Goal: Information Seeking & Learning: Find specific fact

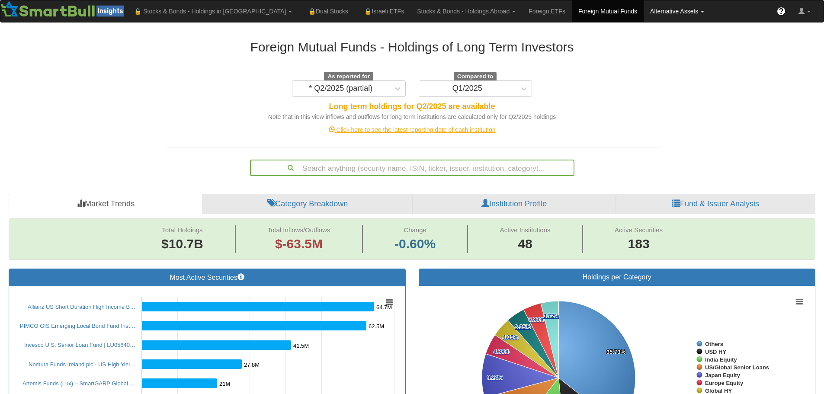
click at [298, 9] on link "Alternative Assets" at bounding box center [213, 11] width 171 height 22
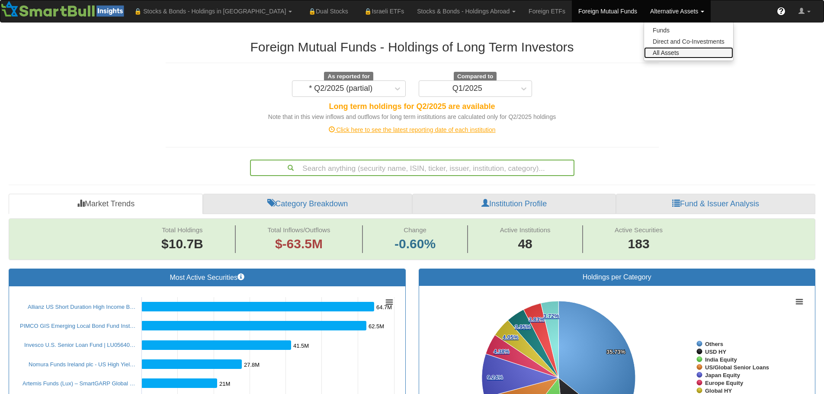
click at [644, 51] on link "All Assets" at bounding box center [688, 52] width 89 height 11
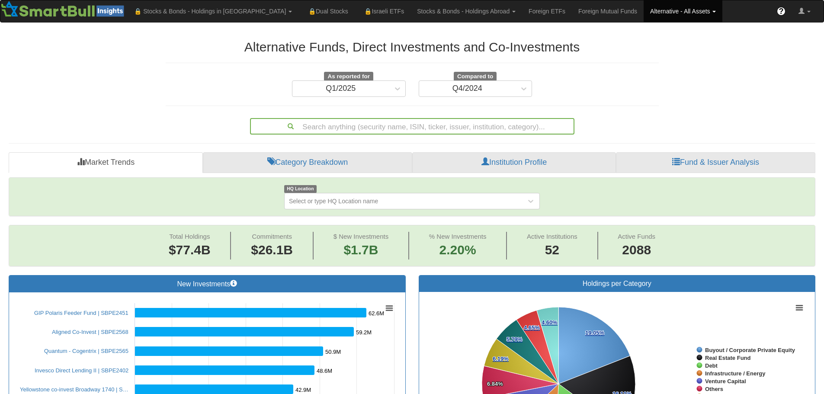
click at [419, 126] on div "Search anything (security name, ISIN, ticker, issuer, institution, category)..." at bounding box center [412, 126] width 323 height 15
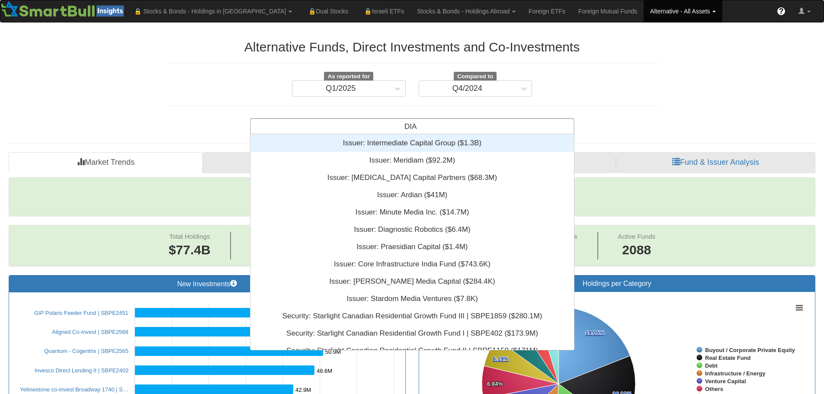
scroll to position [209, 317]
type input "D"
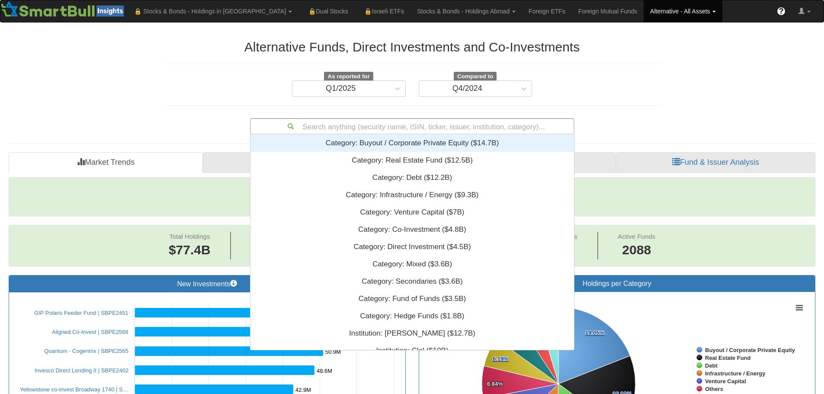
type input "b"
type input "v"
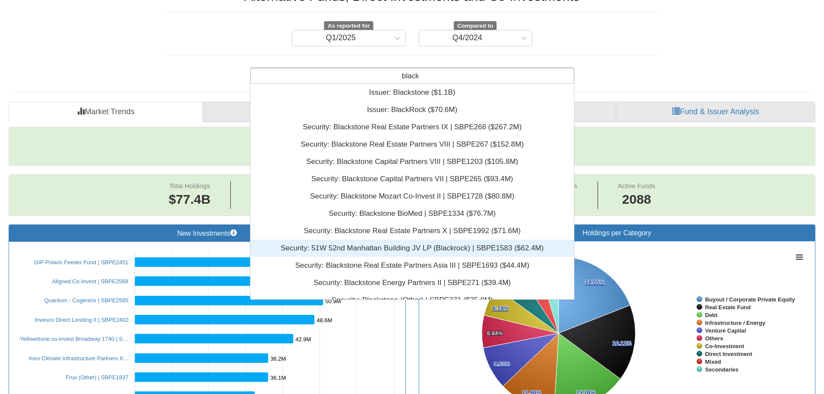
scroll to position [0, 0]
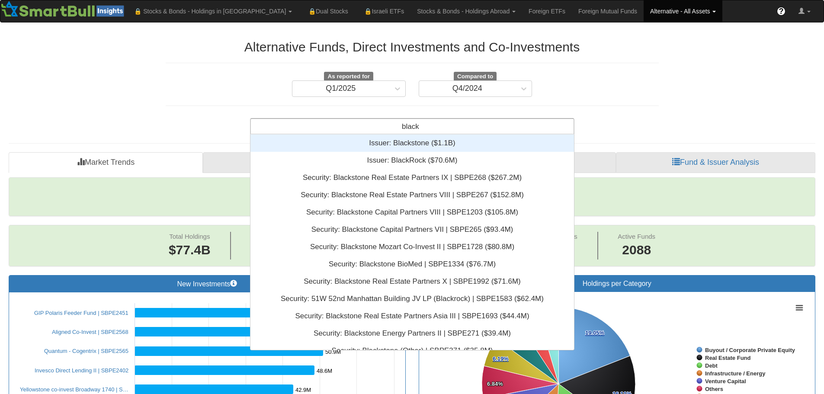
click at [440, 128] on div "black black" at bounding box center [412, 126] width 323 height 15
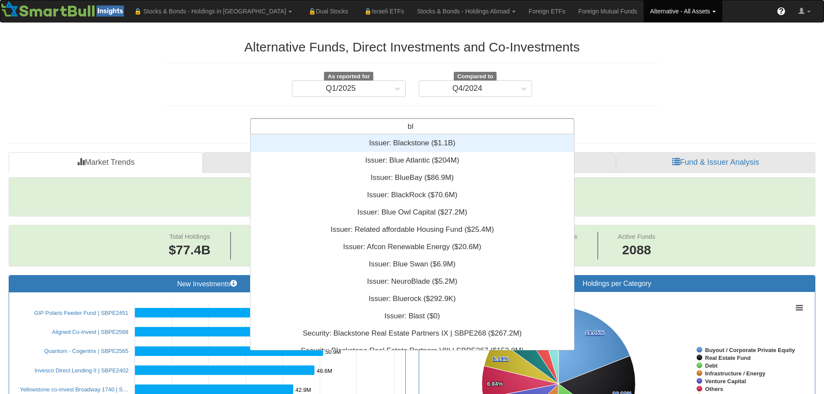
type input "b"
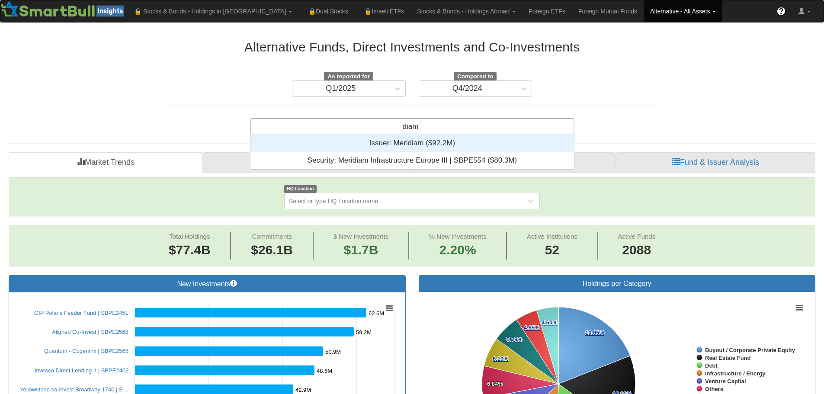
scroll to position [28, 317]
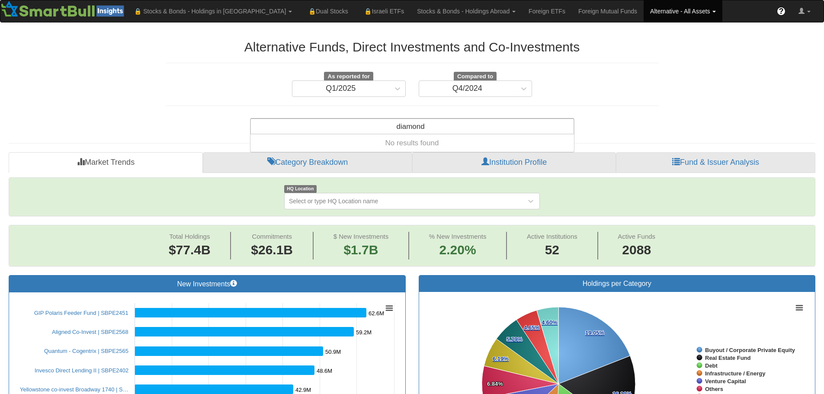
click at [426, 130] on div "diamond diamond" at bounding box center [411, 126] width 38 height 15
drag, startPoint x: 430, startPoint y: 125, endPoint x: 384, endPoint y: 126, distance: 46.3
click at [384, 126] on div "diamond diamond" at bounding box center [412, 126] width 323 height 15
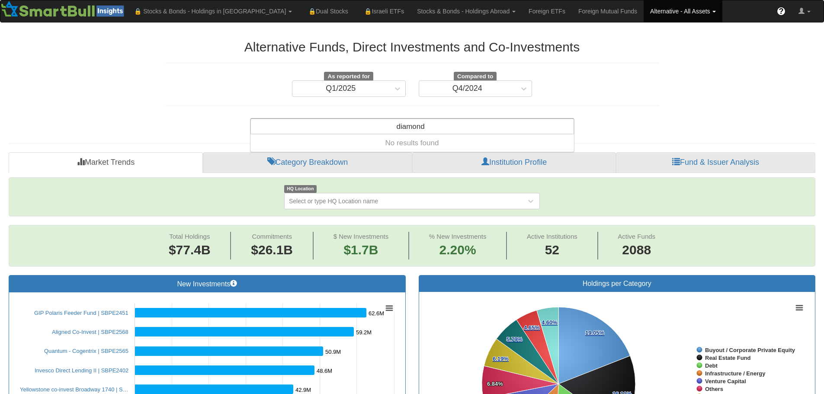
click at [384, 126] on div "diamond diamond" at bounding box center [412, 126] width 323 height 15
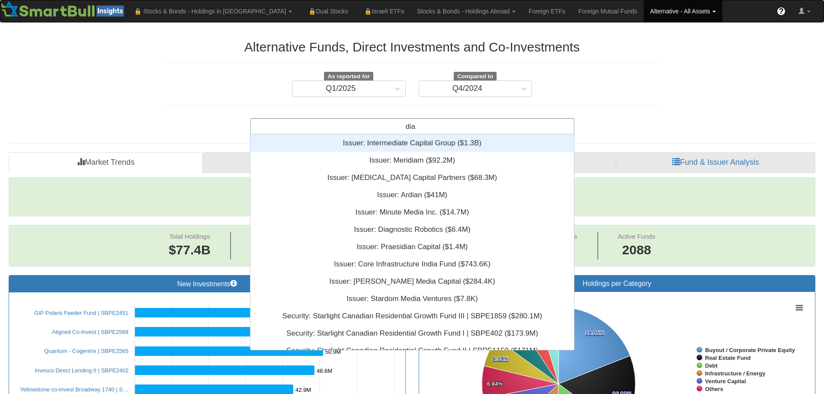
scroll to position [209, 317]
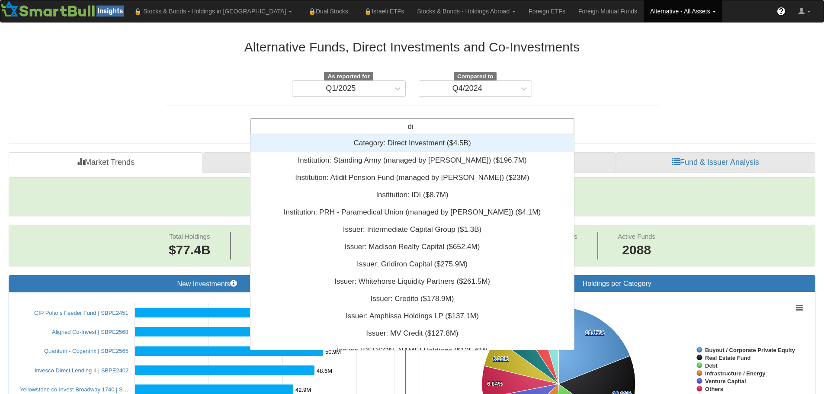
type input "d"
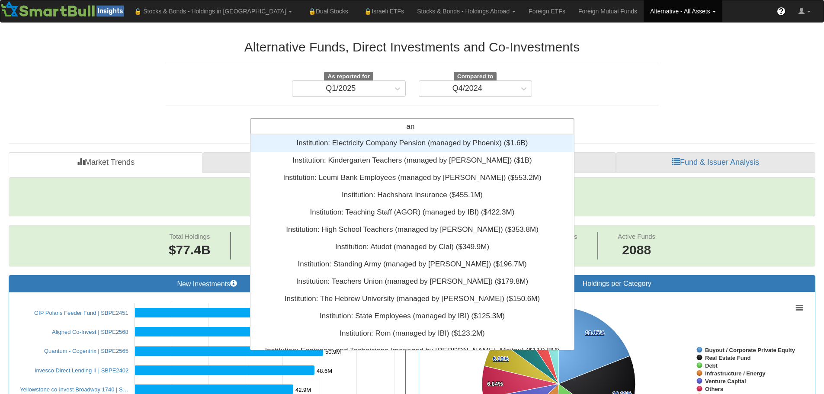
type input "a"
